Goal: Information Seeking & Learning: Learn about a topic

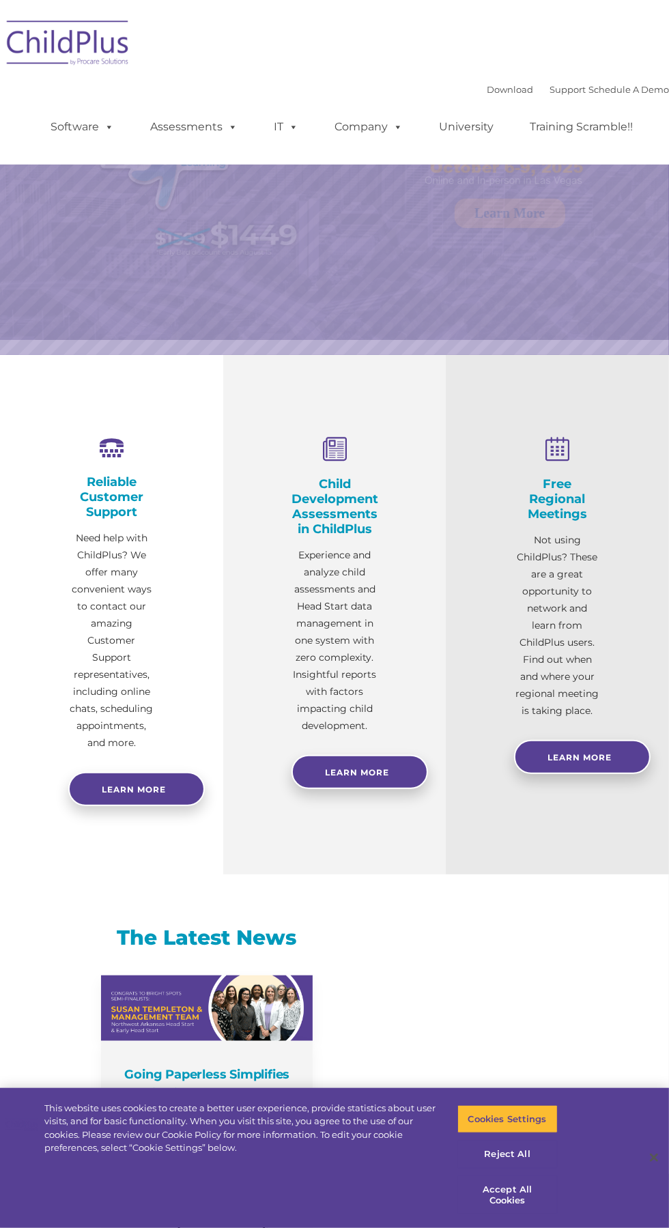
select select "MEDIUM"
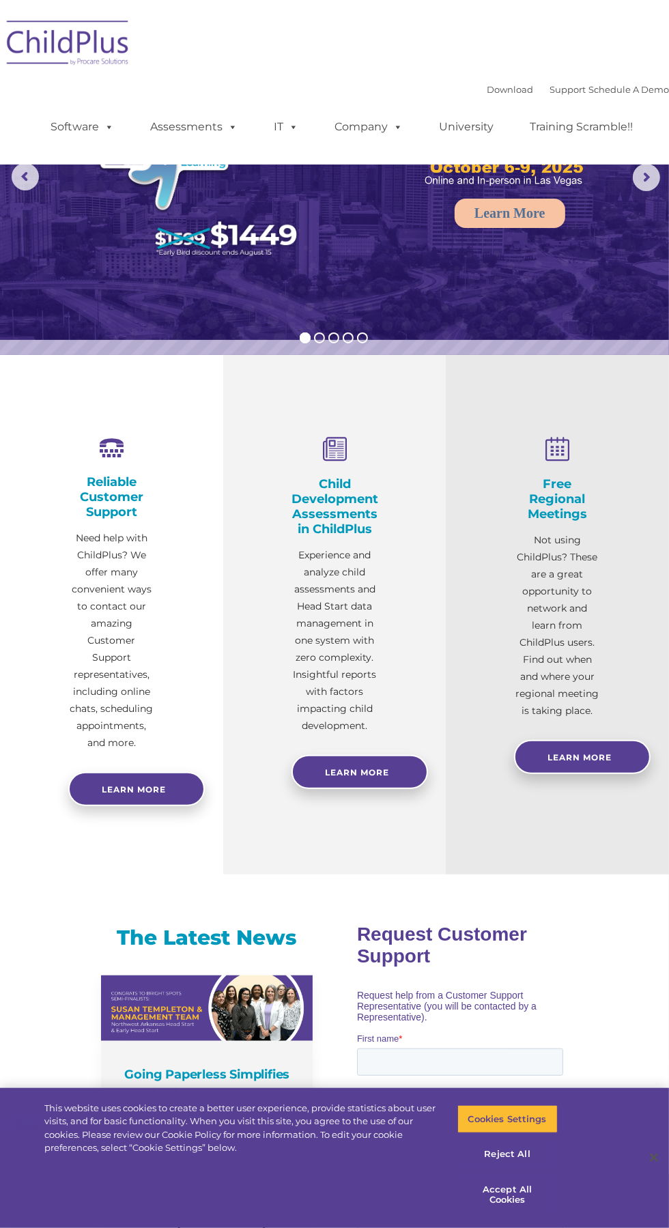
click at [59, 31] on img at bounding box center [68, 45] width 137 height 68
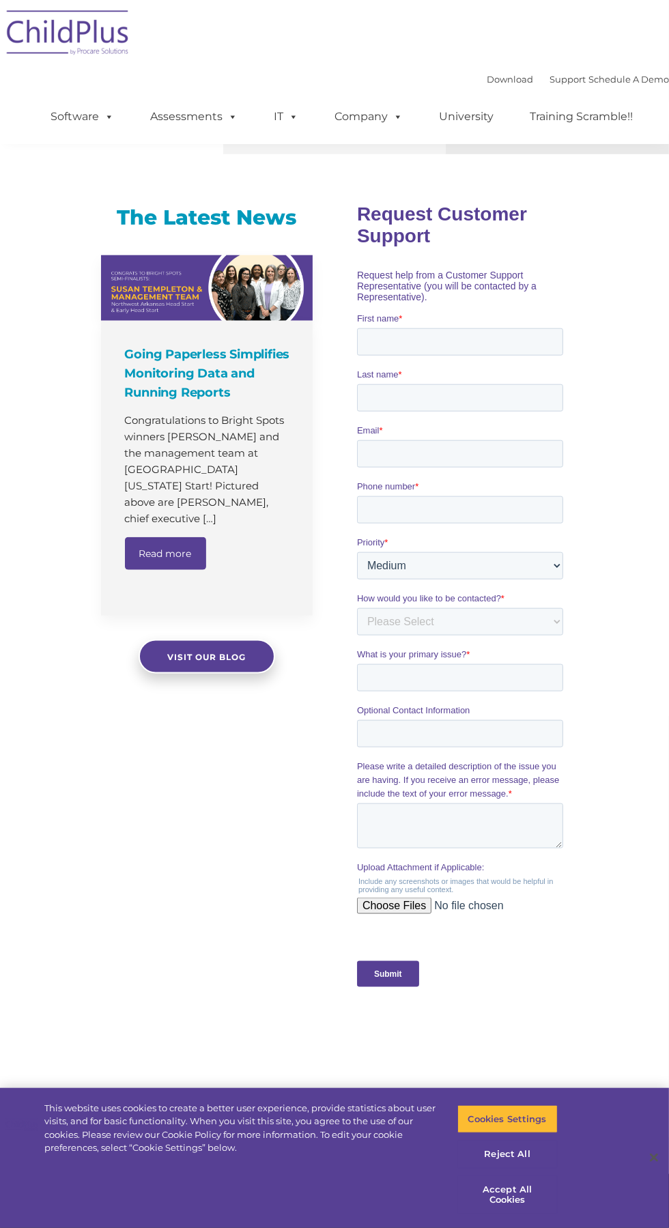
scroll to position [452, 0]
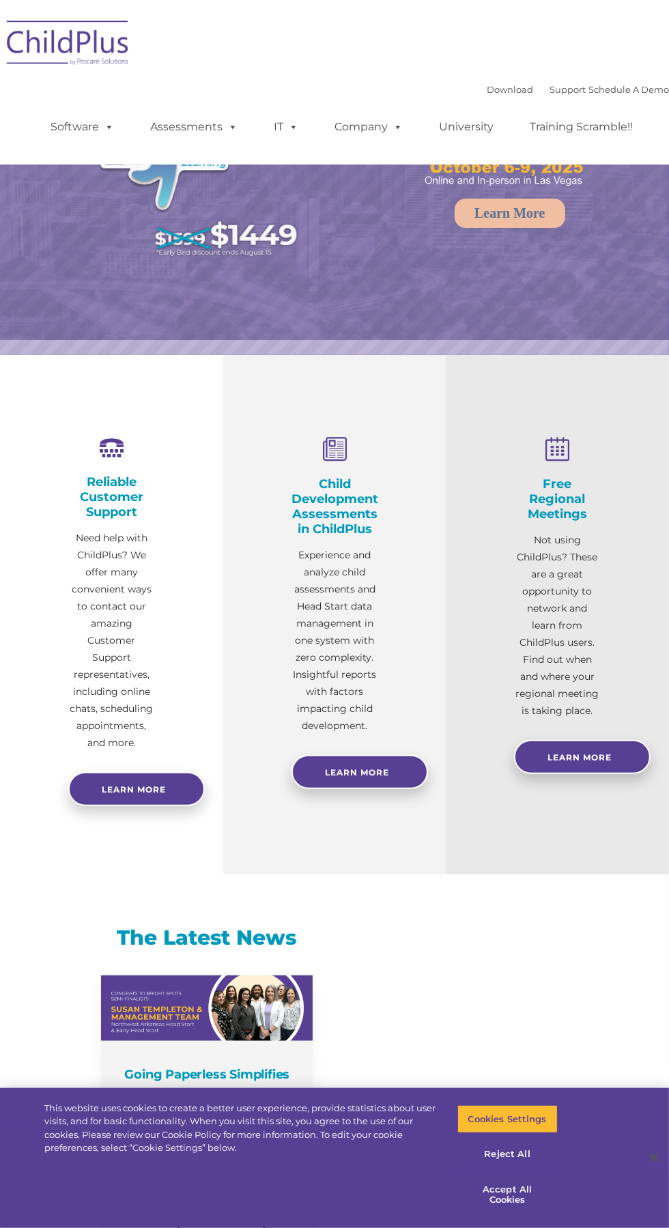
select select "MEDIUM"
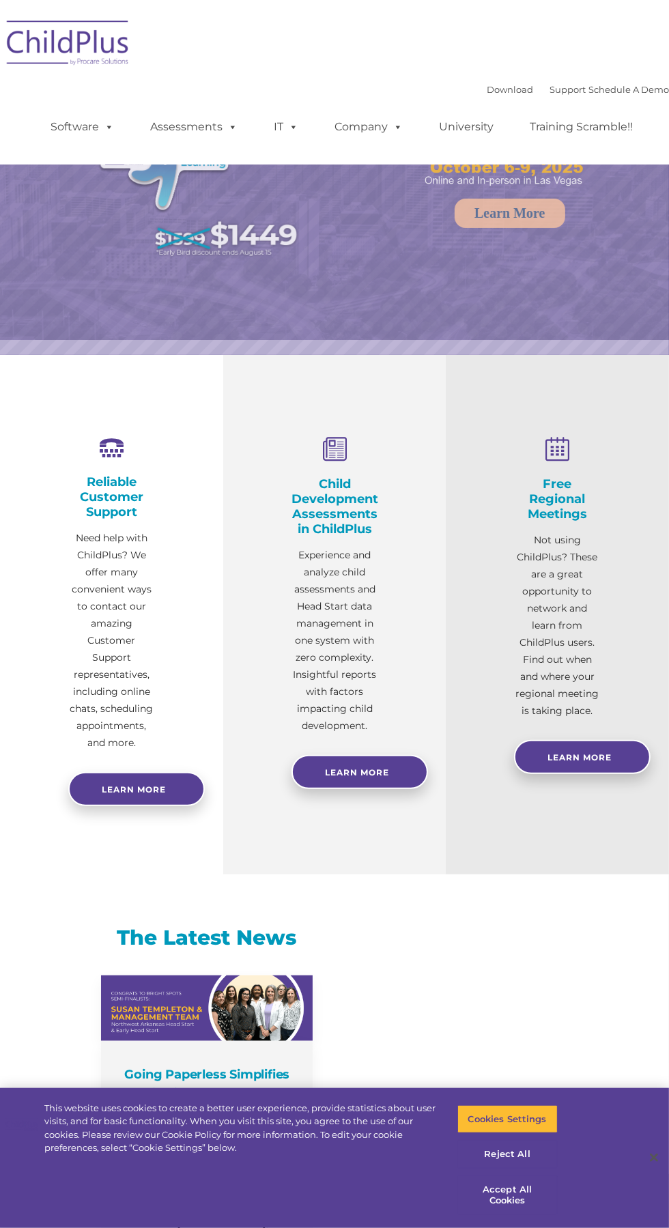
select select "MEDIUM"
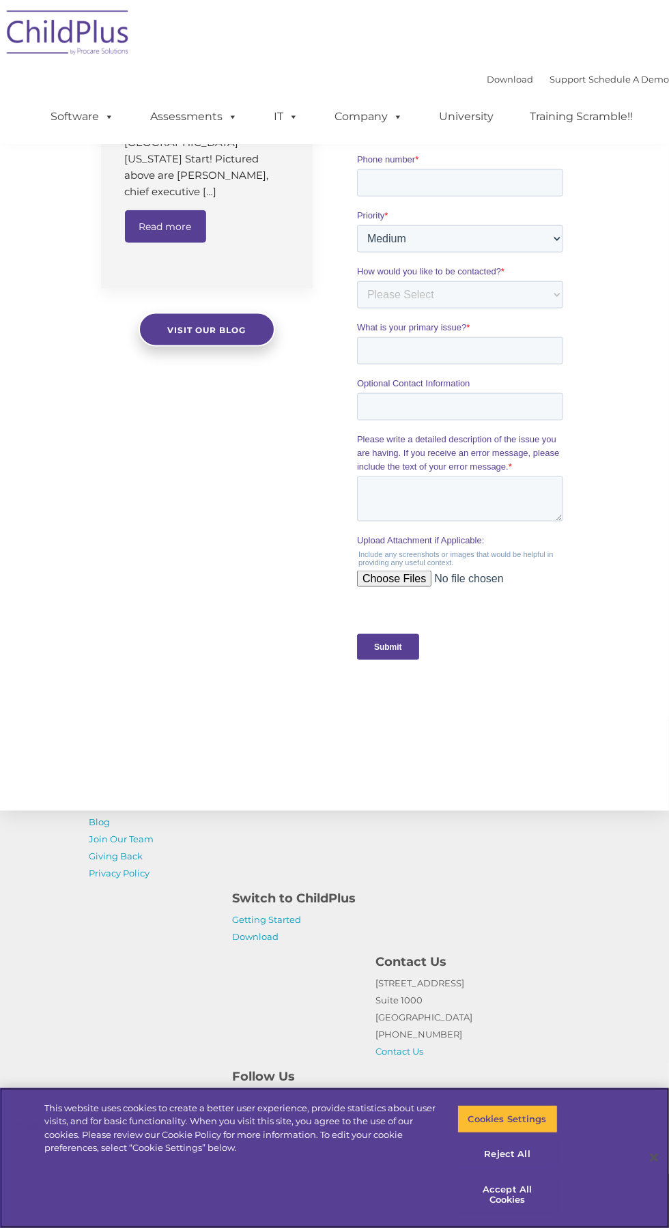
scroll to position [1050, 0]
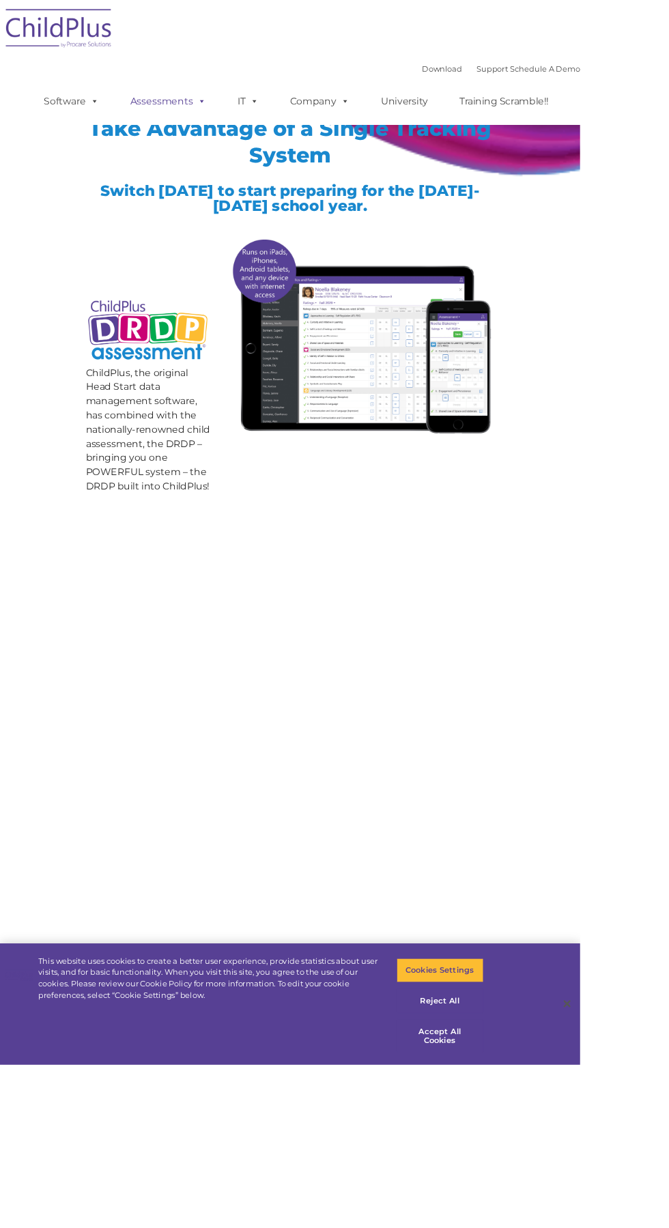
click at [251, 120] on link "Assessments" at bounding box center [194, 116] width 115 height 27
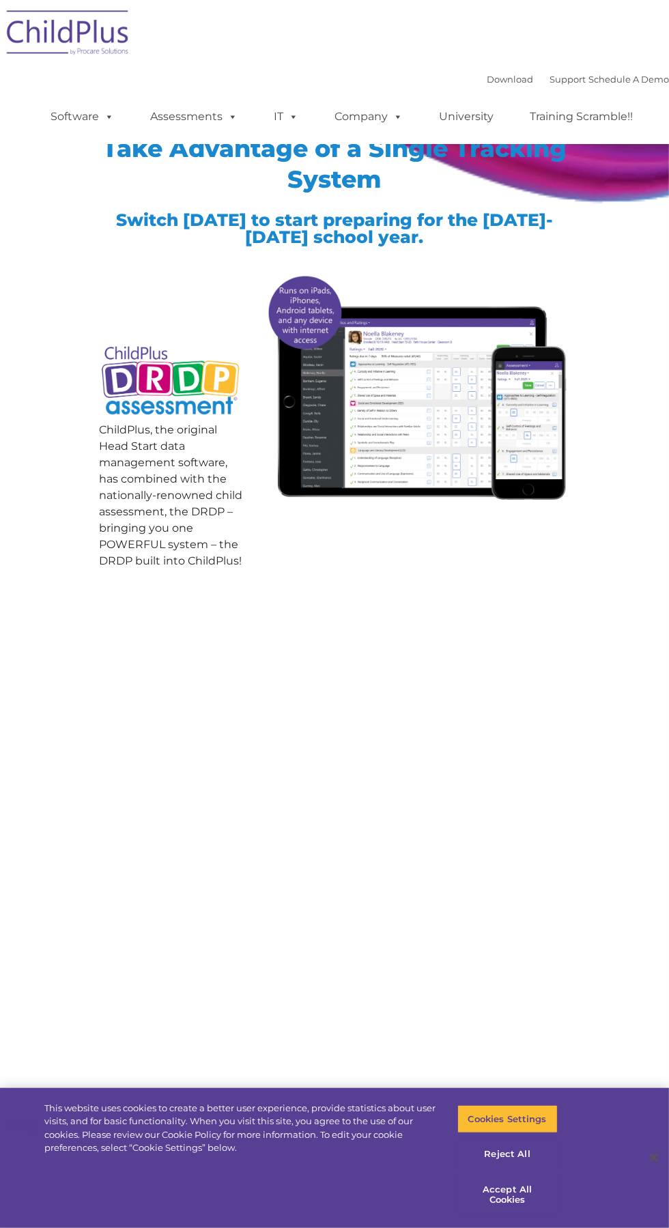
click at [527, 522] on div at bounding box center [417, 399] width 328 height 259
click at [175, 374] on img at bounding box center [170, 381] width 143 height 87
